Goal: Information Seeking & Learning: Find contact information

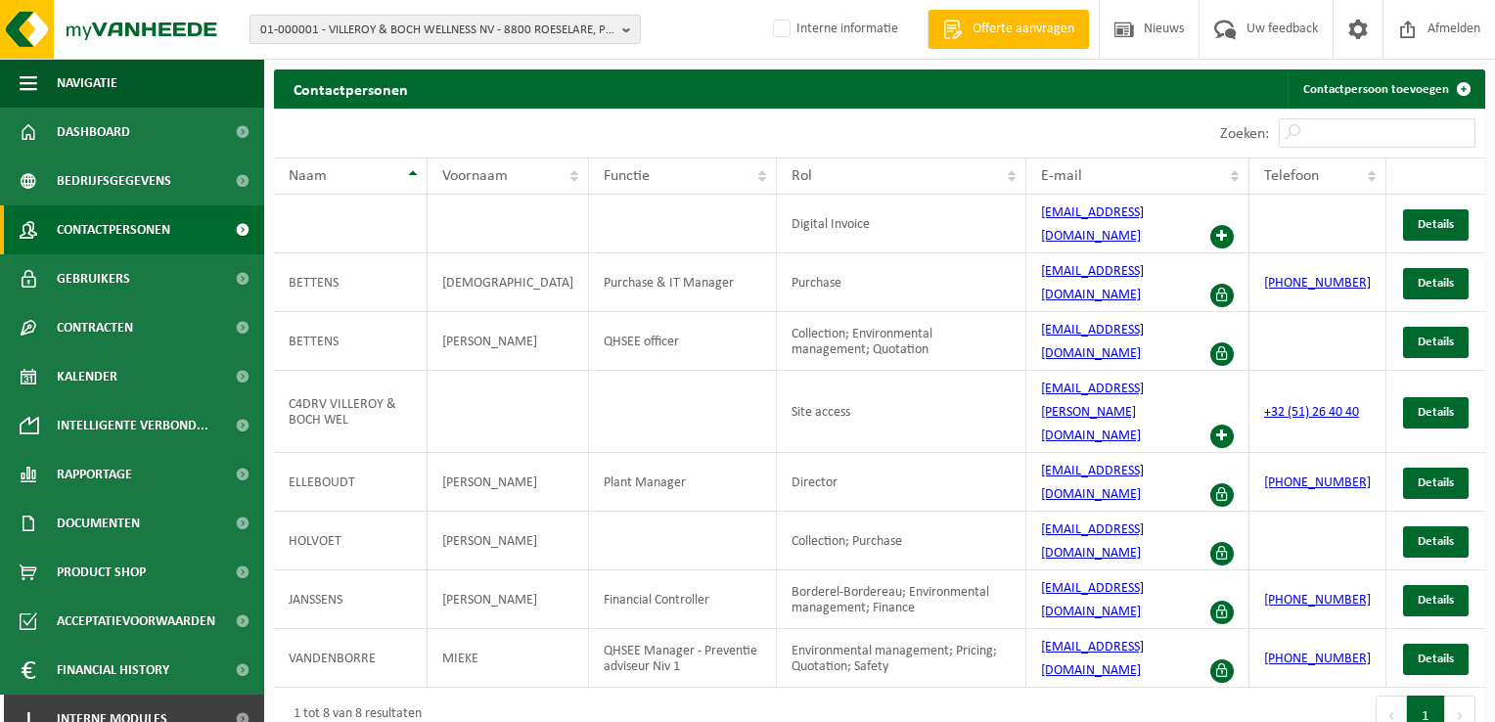
click at [503, 36] on span "01-000001 - VILLEROY & BOCH WELLNESS NV - 8800 ROESELARE, POPULIERSTRAAT 1" at bounding box center [437, 30] width 354 height 29
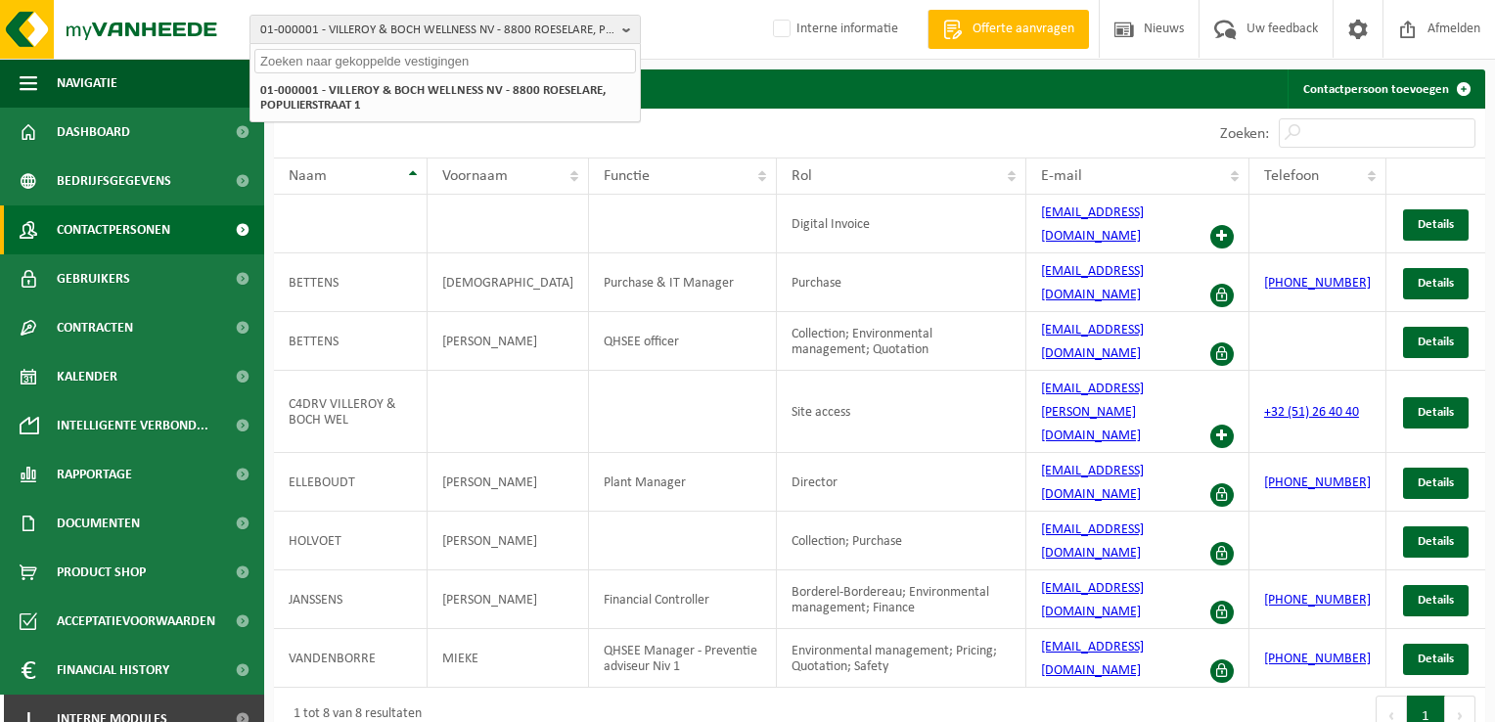
click at [490, 63] on input "text" at bounding box center [445, 61] width 382 height 24
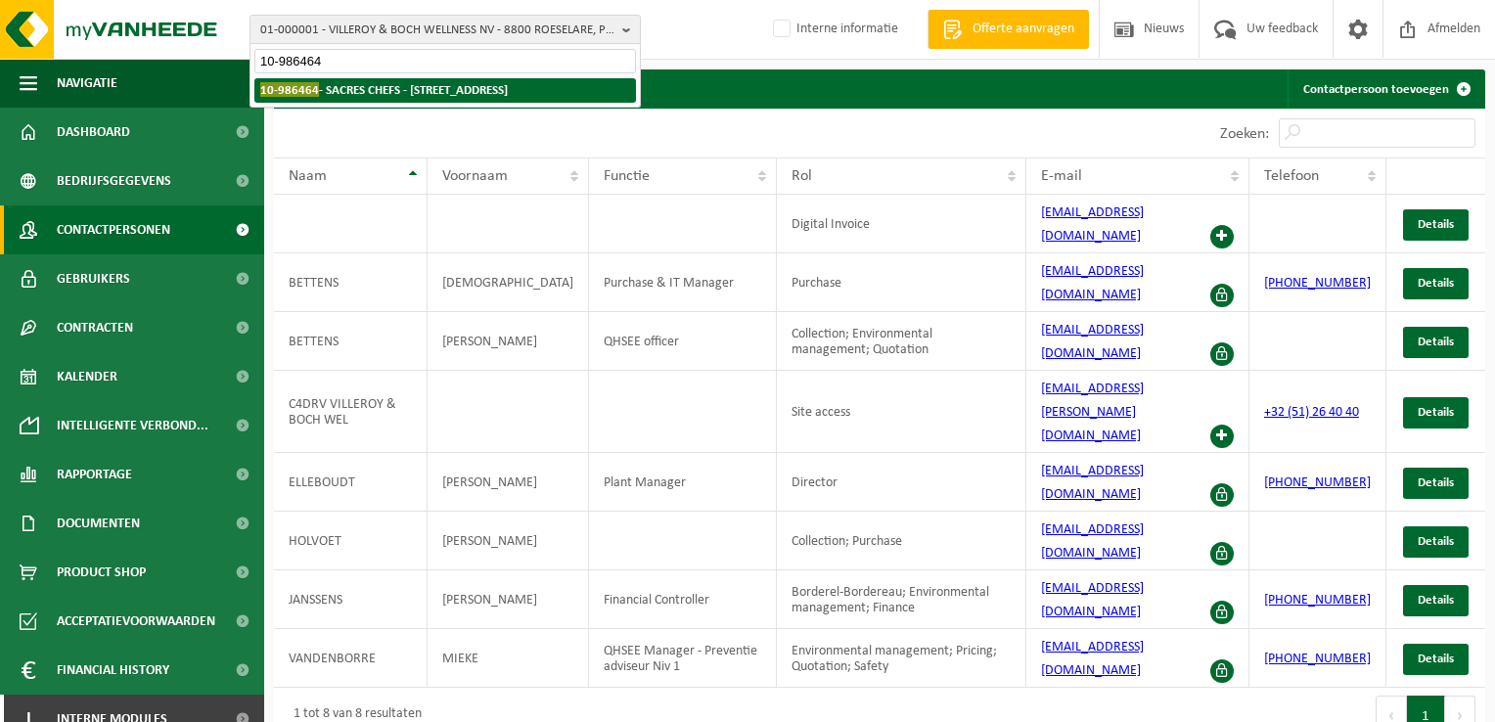
type input "10-986464"
click at [489, 95] on strong "10-986464 - SACRES CHEFS - 8930 MENEN, KORTRIJKSTRAAT 136" at bounding box center [384, 89] width 248 height 15
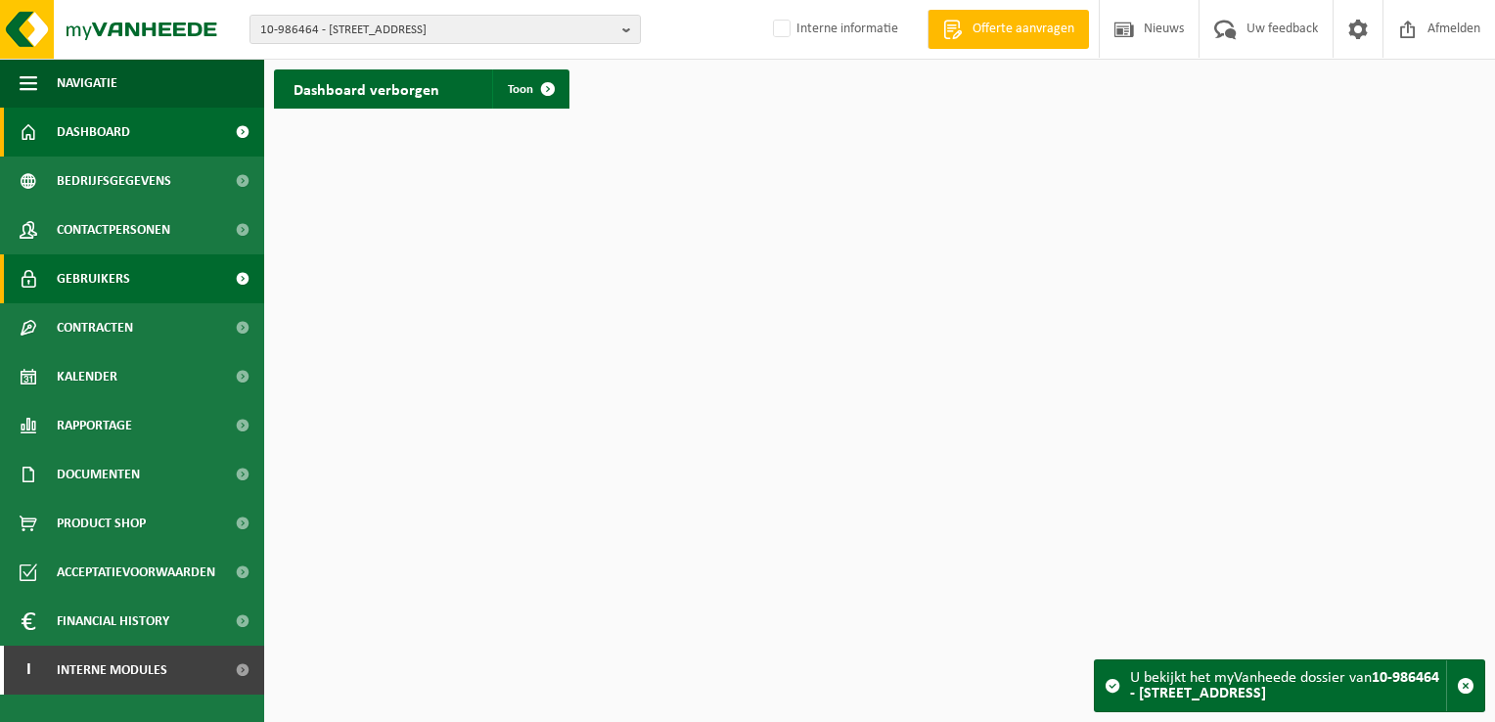
click at [123, 280] on span "Gebruikers" at bounding box center [93, 278] width 73 height 49
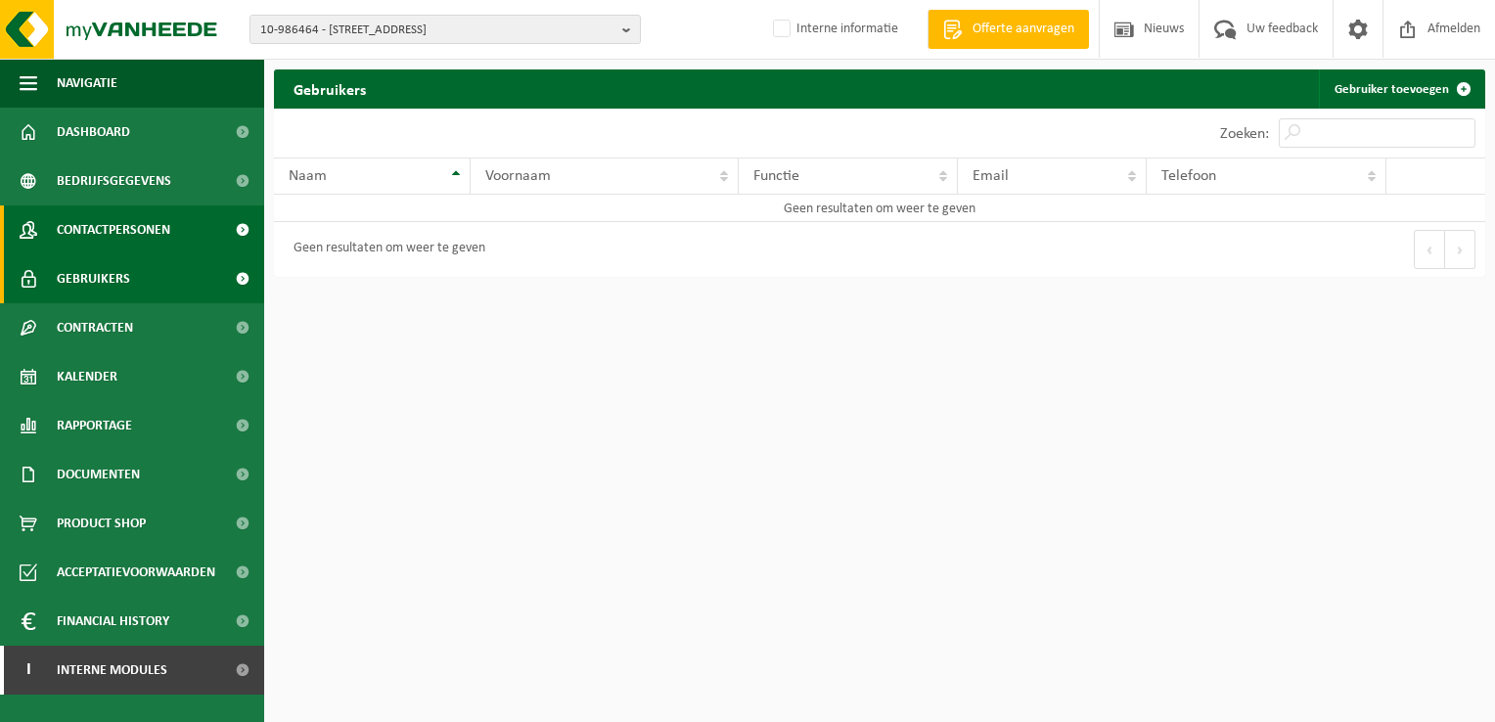
click at [123, 225] on span "Contactpersonen" at bounding box center [114, 229] width 114 height 49
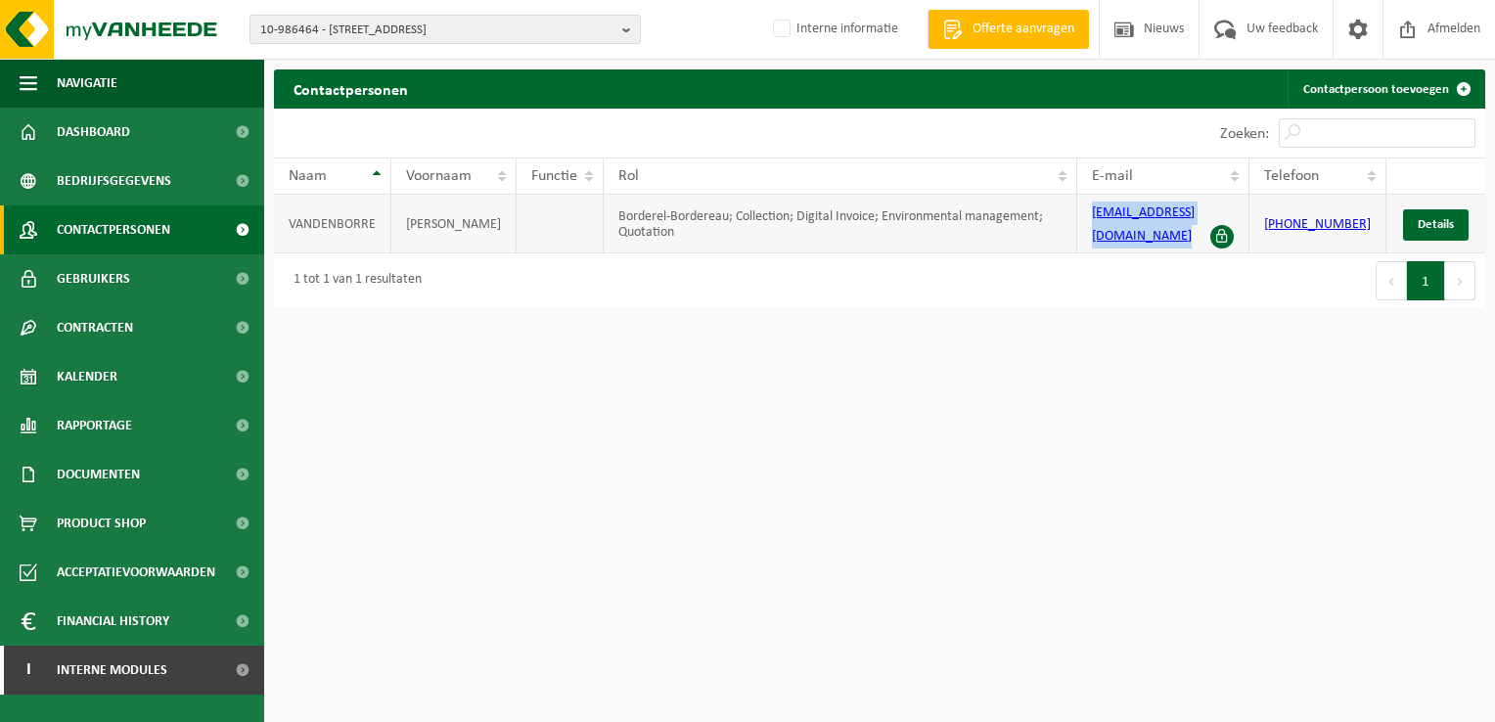
drag, startPoint x: 1246, startPoint y: 213, endPoint x: 1104, endPoint y: 218, distance: 142.0
click at [1104, 218] on td "[EMAIL_ADDRESS][DOMAIN_NAME]" at bounding box center [1163, 224] width 172 height 59
copy link "[EMAIL_ADDRESS][DOMAIN_NAME]"
click at [1022, 256] on div "Eerste Vorige 1 Volgende Laatste" at bounding box center [1183, 280] width 606 height 55
